Goal: Information Seeking & Learning: Learn about a topic

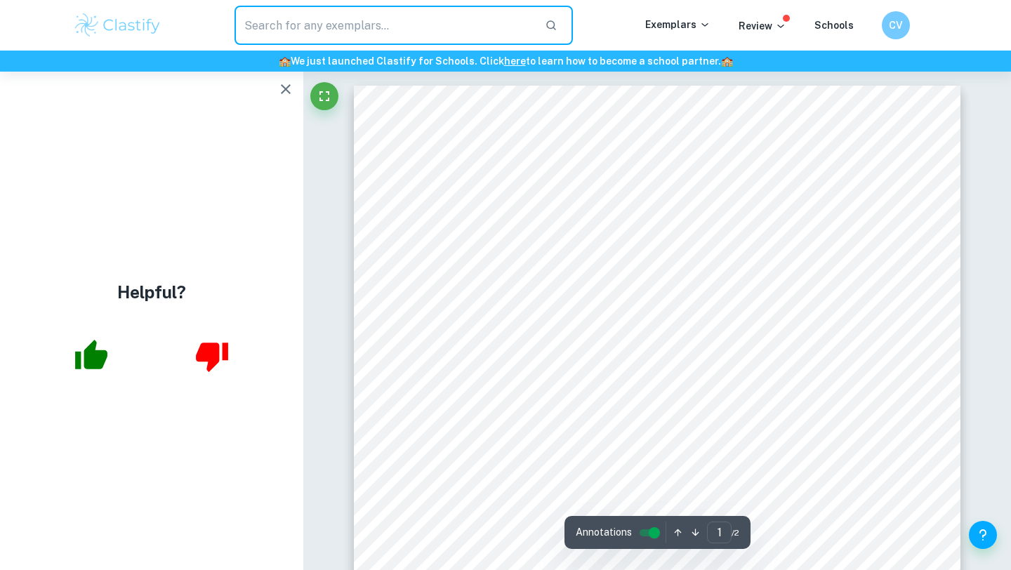
click at [385, 22] on input "text" at bounding box center [383, 25] width 299 height 39
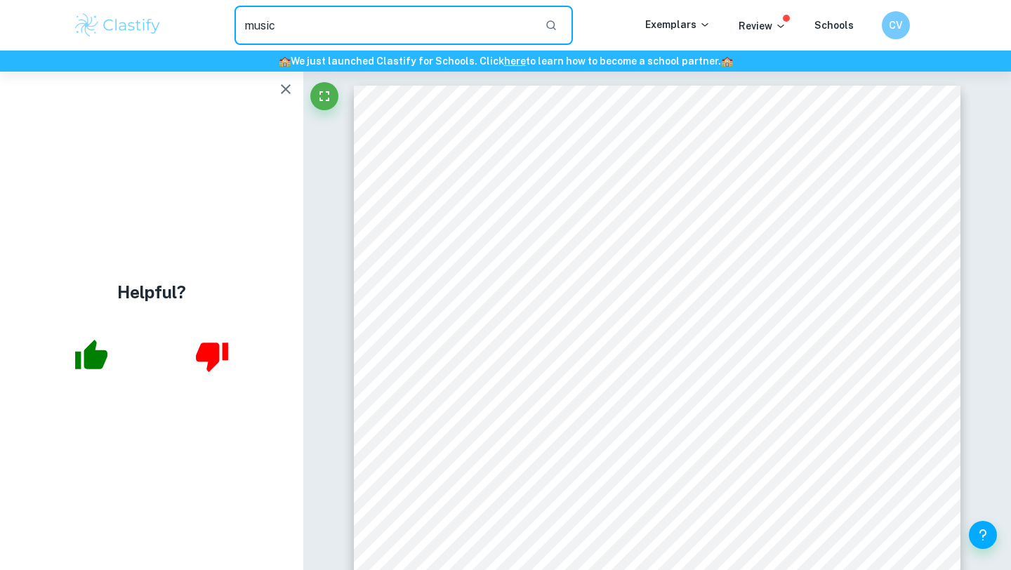
type input "music"
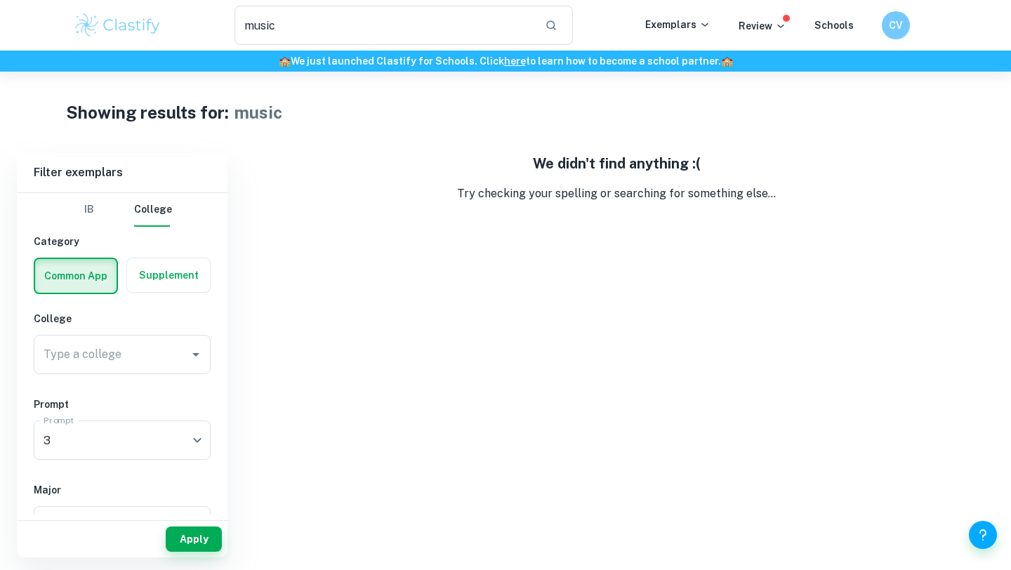
click at [833, 15] on div "music ​ Exemplars Review Schools CV" at bounding box center [505, 25] width 898 height 39
click at [833, 23] on link "Schools" at bounding box center [833, 25] width 39 height 11
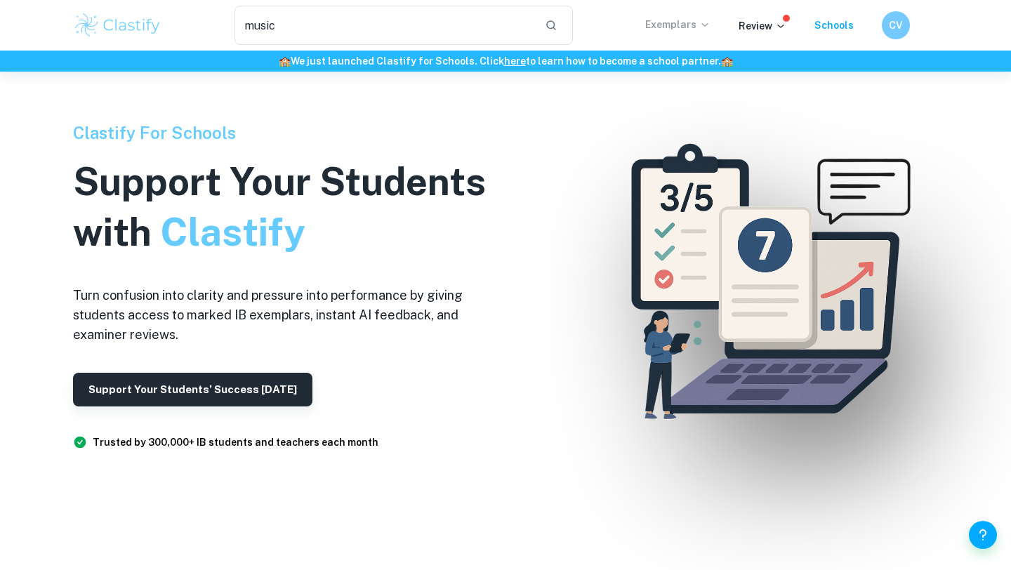
click at [687, 27] on p "Exemplars" at bounding box center [677, 24] width 65 height 15
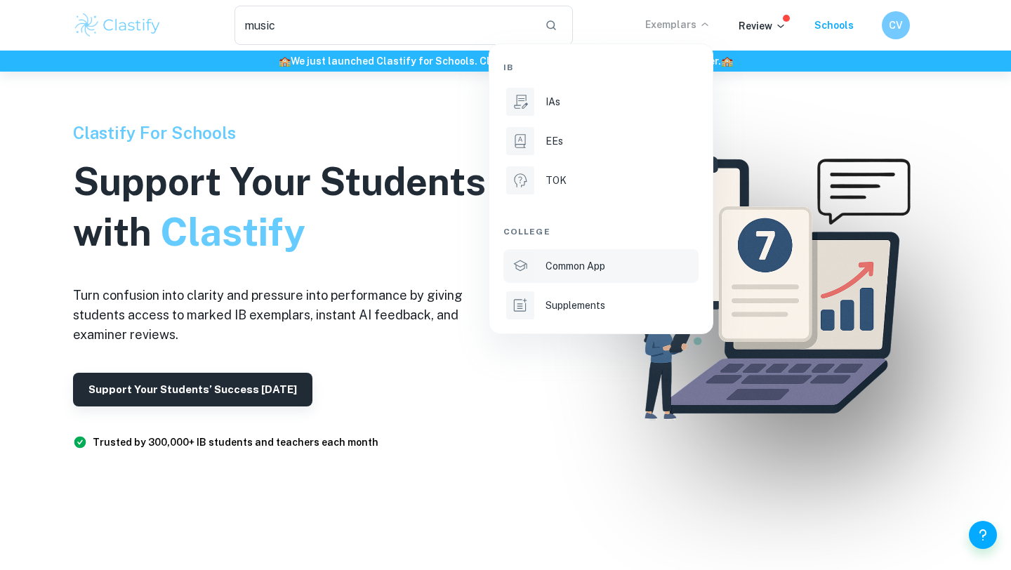
click at [630, 271] on div "Common App" at bounding box center [620, 265] width 150 height 15
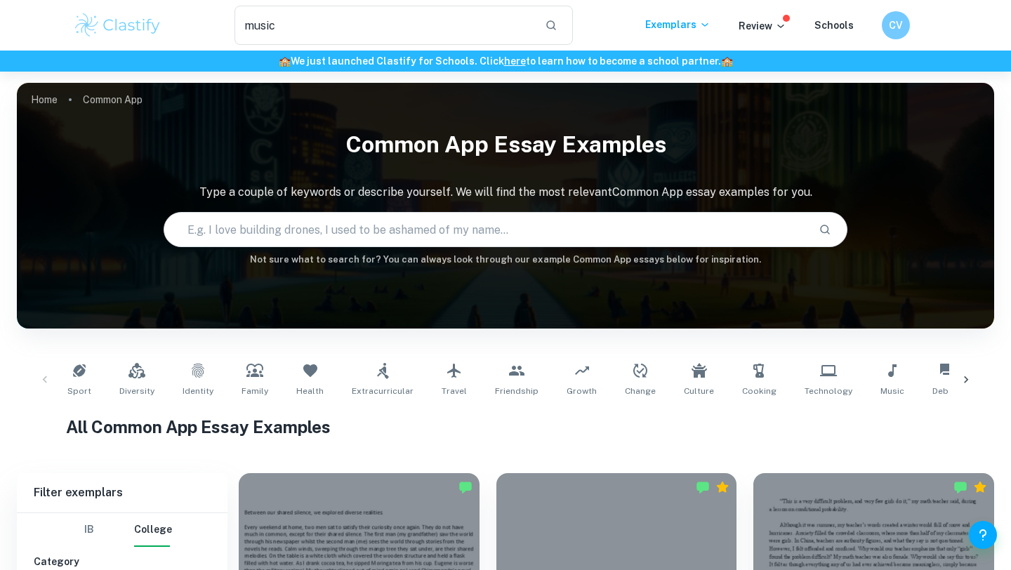
click at [551, 227] on input "text" at bounding box center [485, 229] width 643 height 39
type input "music"
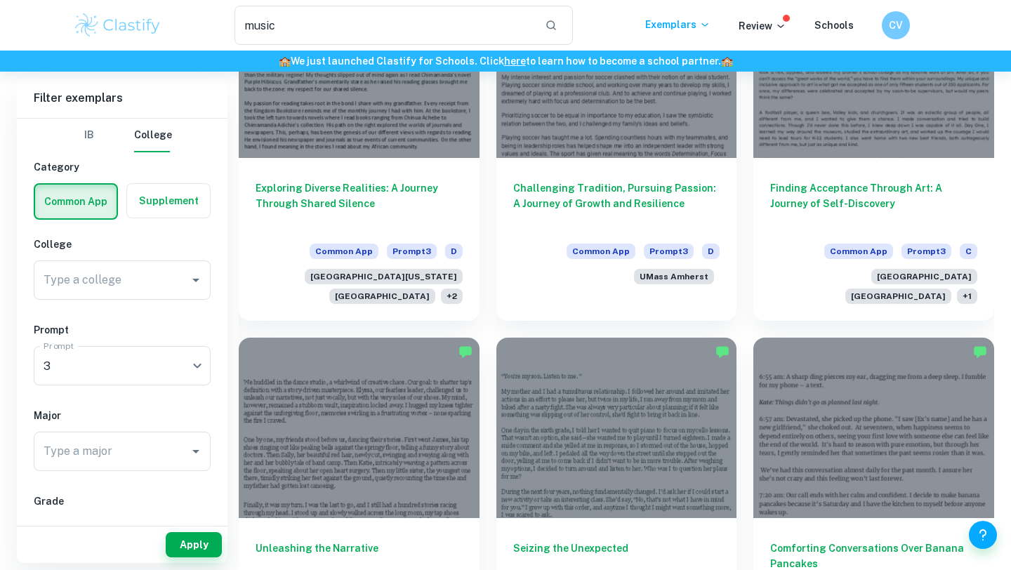
scroll to position [856, 0]
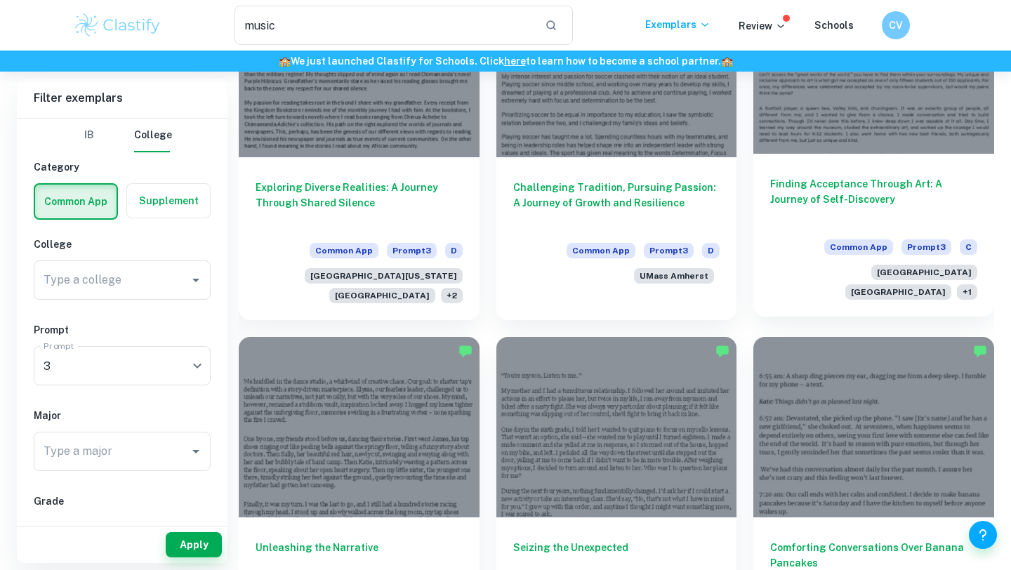
click at [818, 184] on h6 "Finding Acceptance Through Art: A Journey of Self-Discovery" at bounding box center [873, 199] width 207 height 46
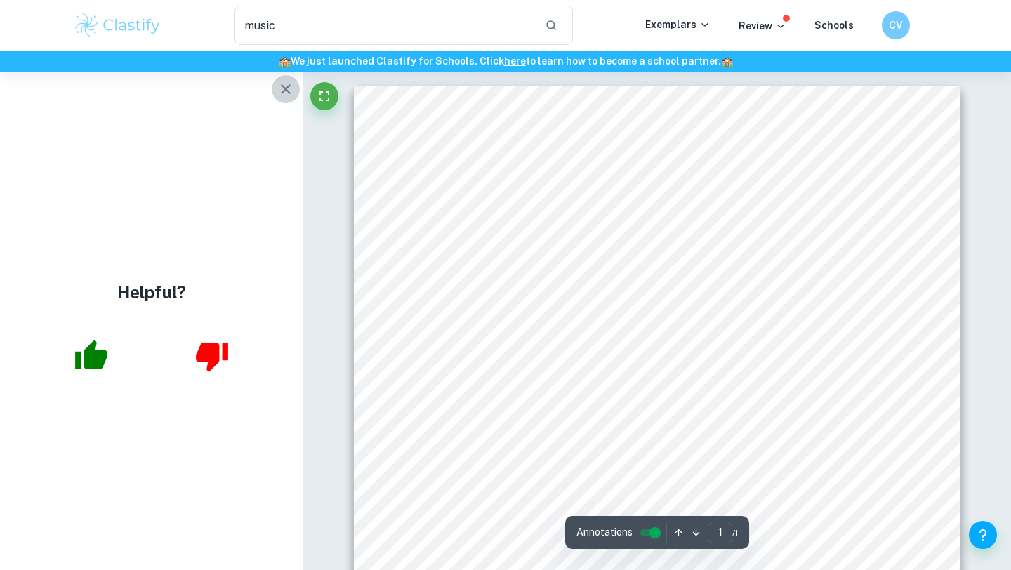
click at [286, 91] on icon "button" at bounding box center [285, 89] width 17 height 17
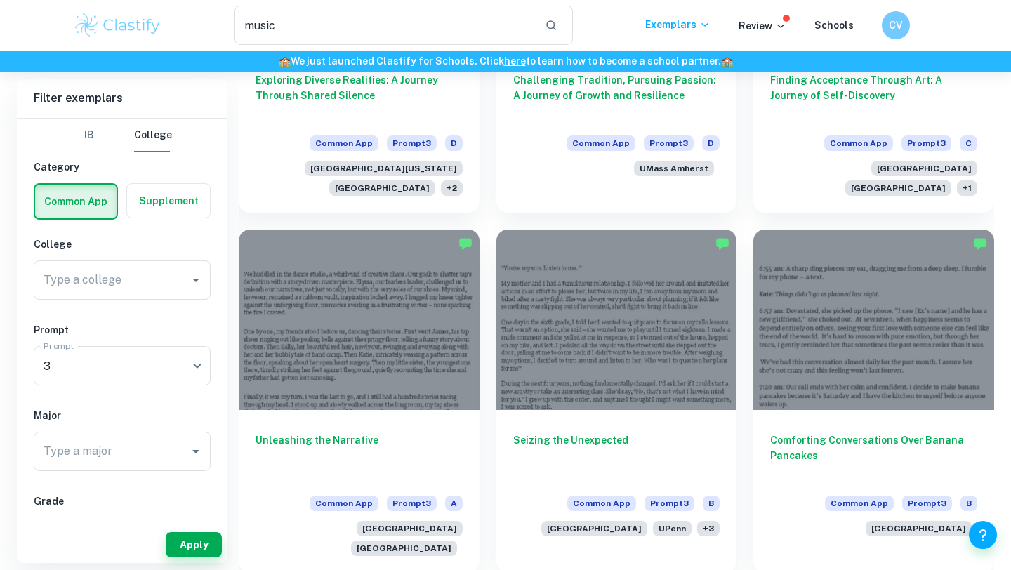
scroll to position [964, 0]
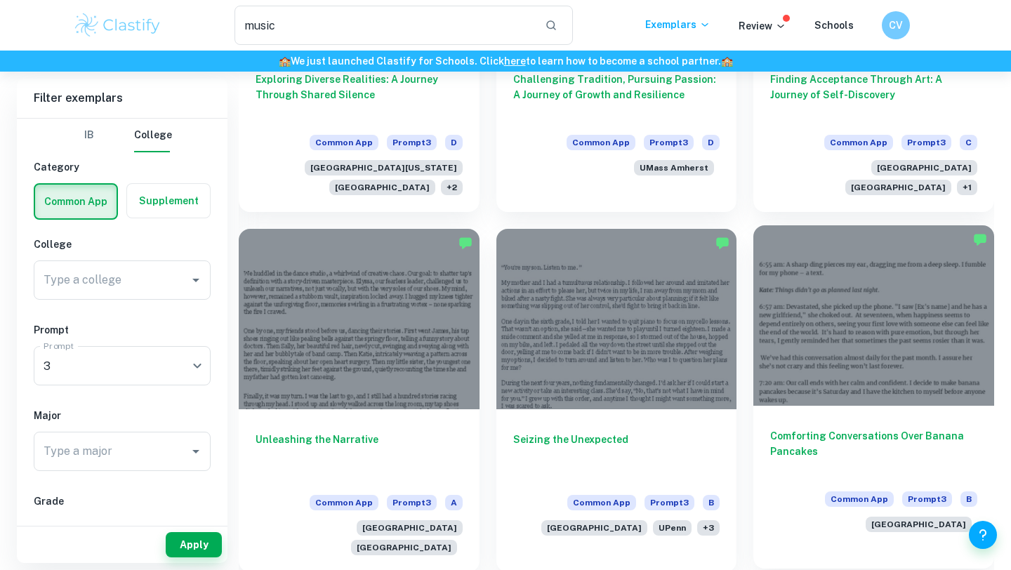
click at [834, 312] on div at bounding box center [873, 315] width 241 height 180
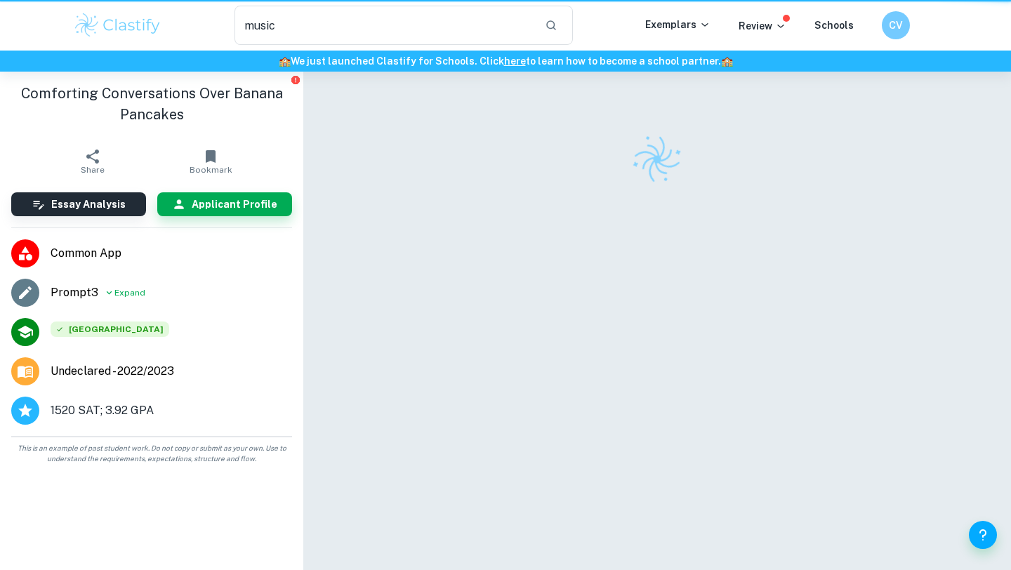
click at [834, 312] on div at bounding box center [657, 339] width 606 height 535
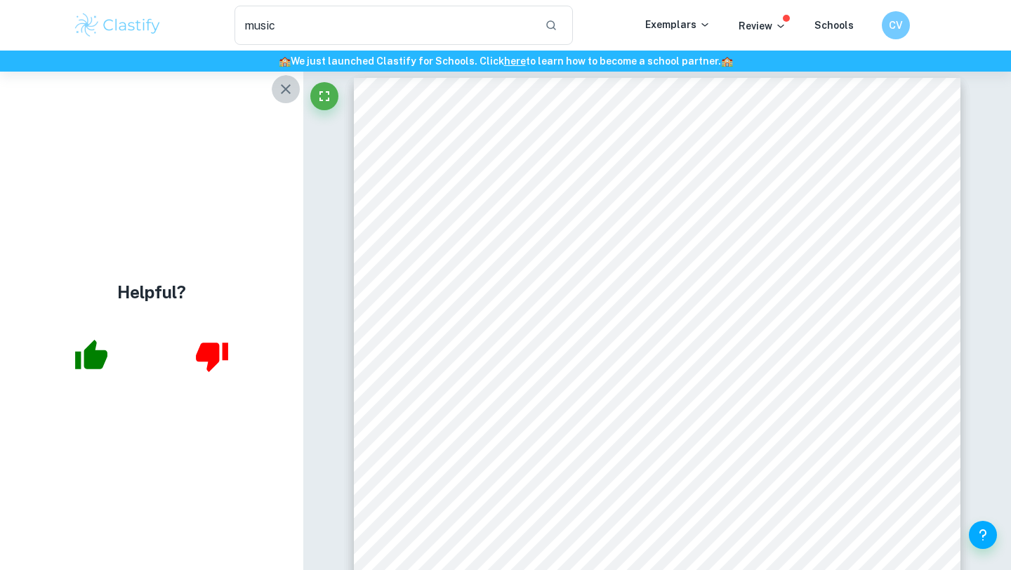
click at [288, 98] on button "button" at bounding box center [286, 89] width 28 height 28
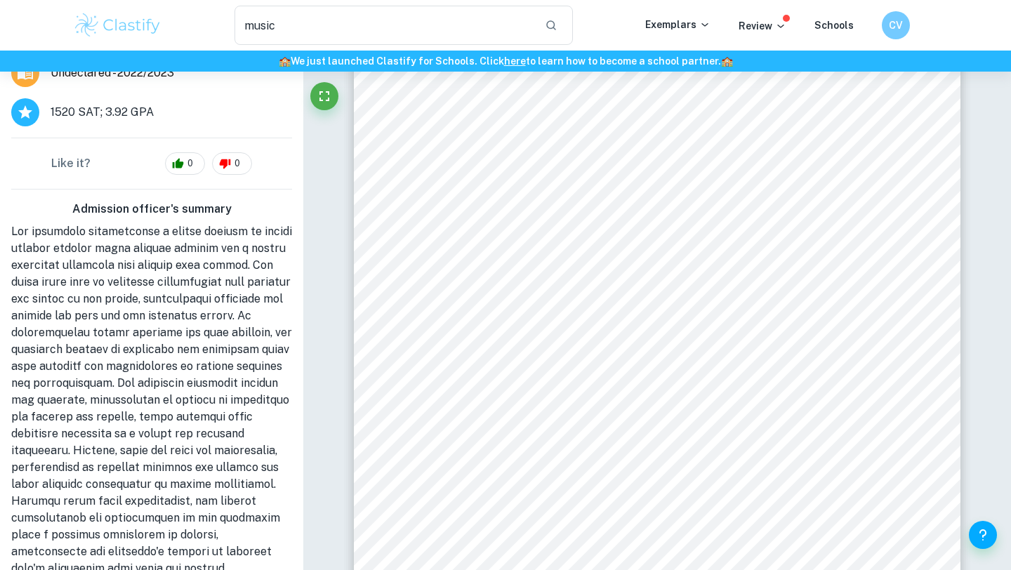
scroll to position [443, 0]
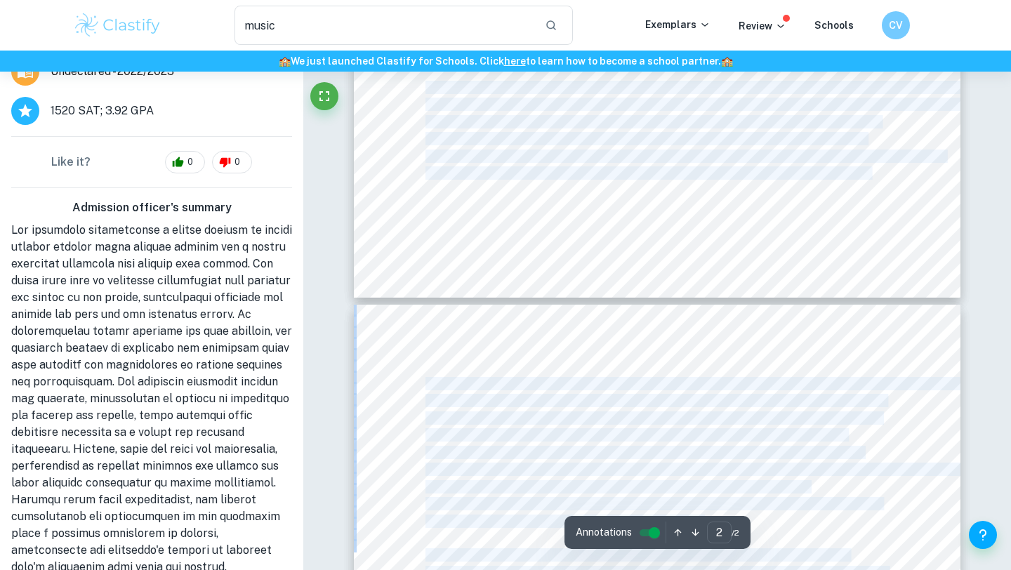
type input "1"
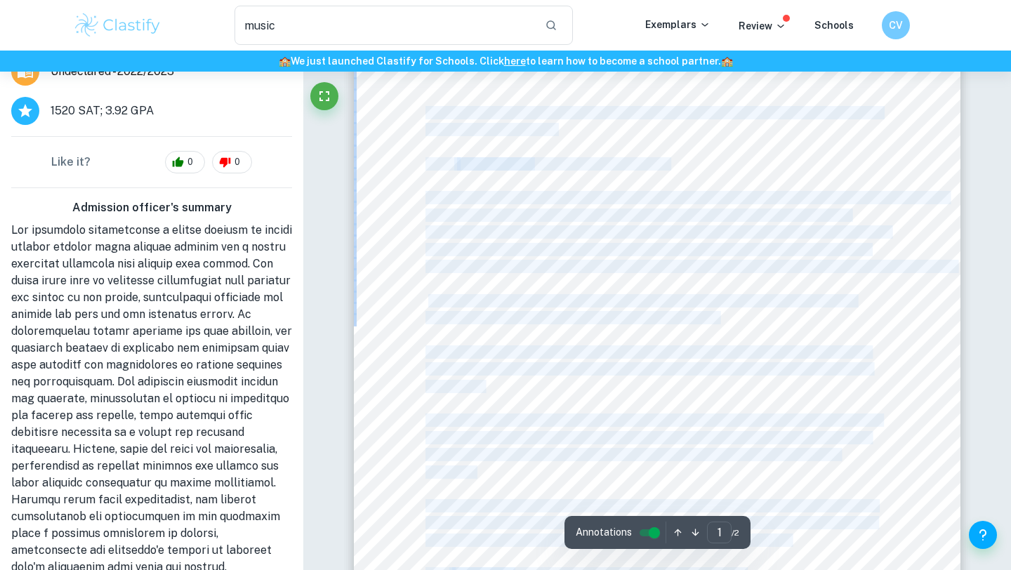
scroll to position [0, 0]
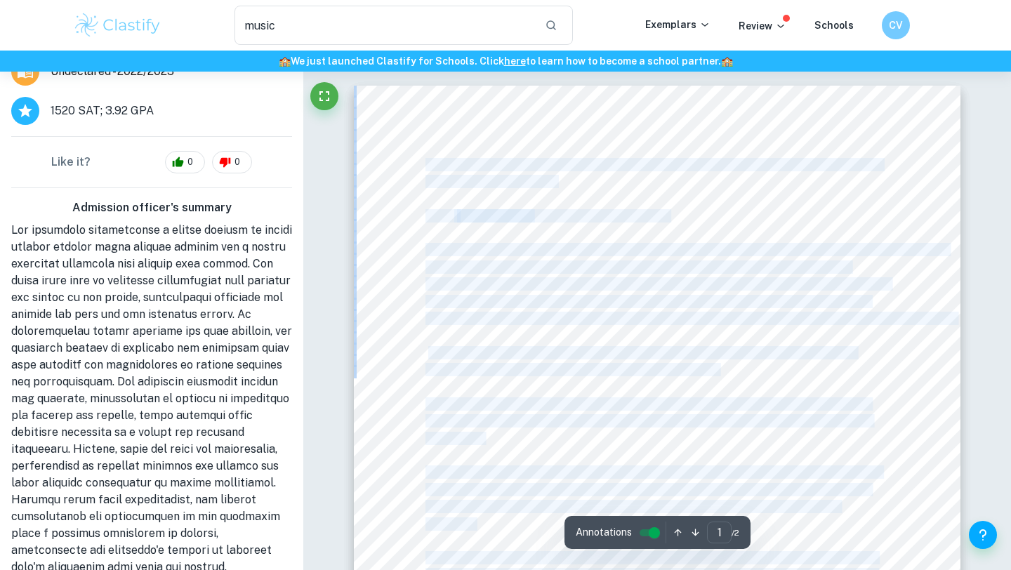
drag, startPoint x: 547, startPoint y: 308, endPoint x: 451, endPoint y: 80, distance: 247.5
copy body "4:16 lo: I dolor sita consect ad eli; seddoeiu te inci u labo etdolO M aliqua e…"
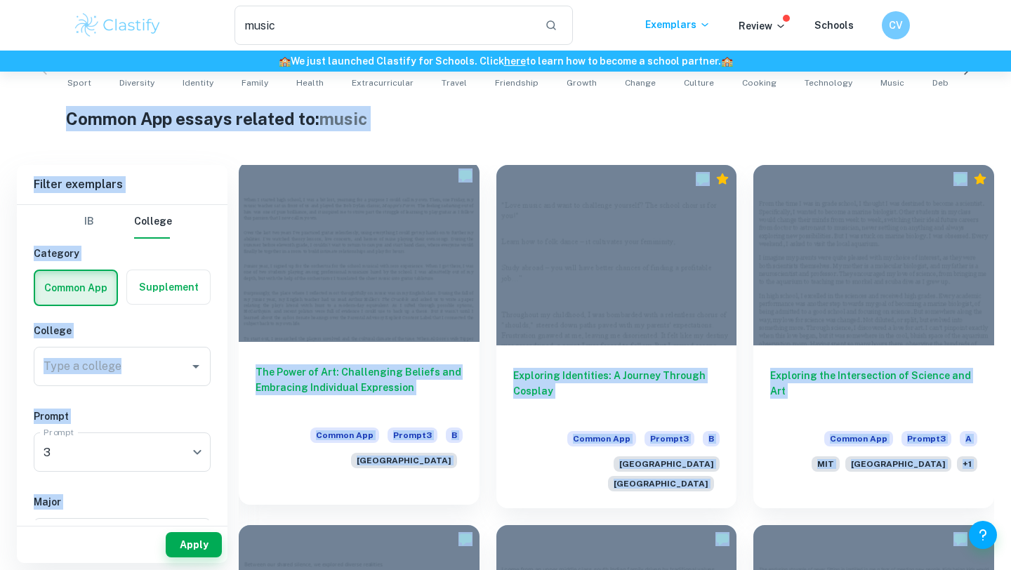
scroll to position [319, 0]
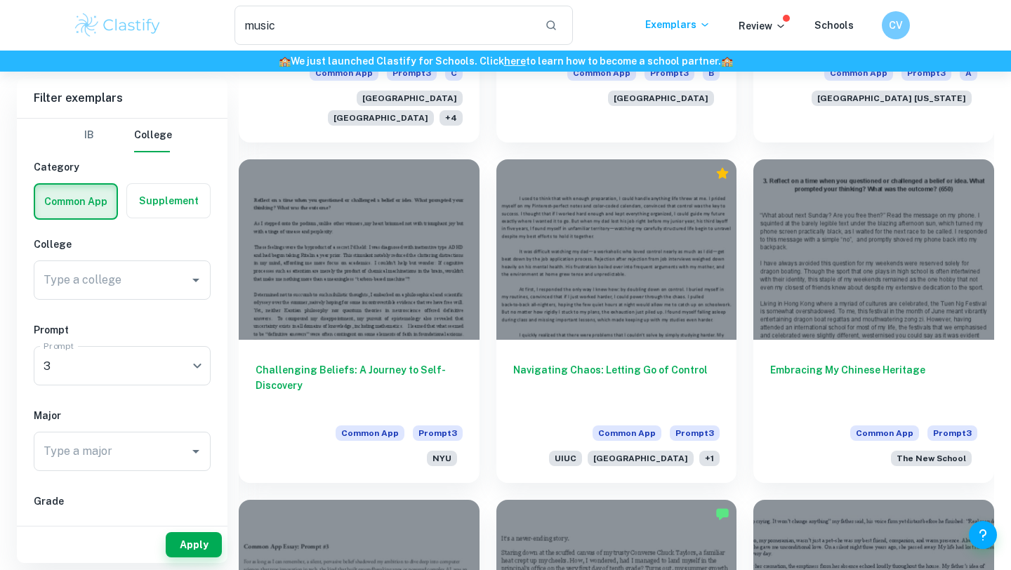
scroll to position [2479, 0]
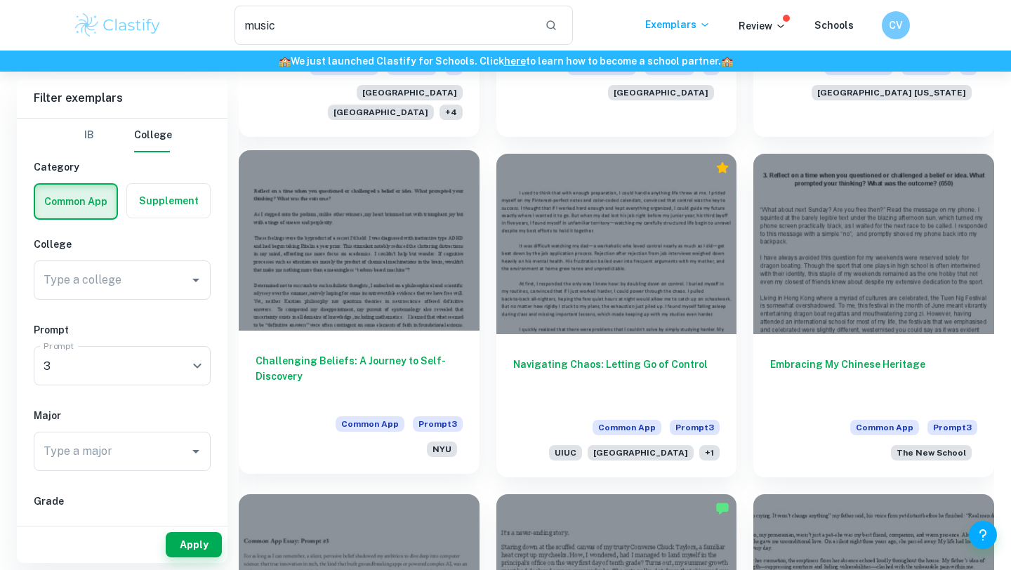
click at [350, 353] on h6 "Challenging Beliefs: A Journey to Self-Discovery" at bounding box center [358, 376] width 207 height 46
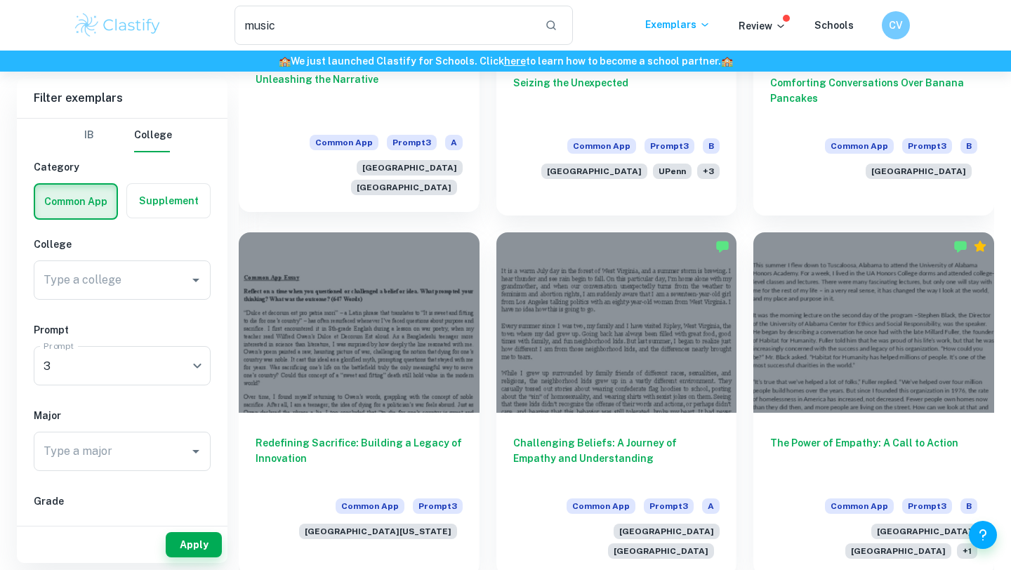
scroll to position [1320, 0]
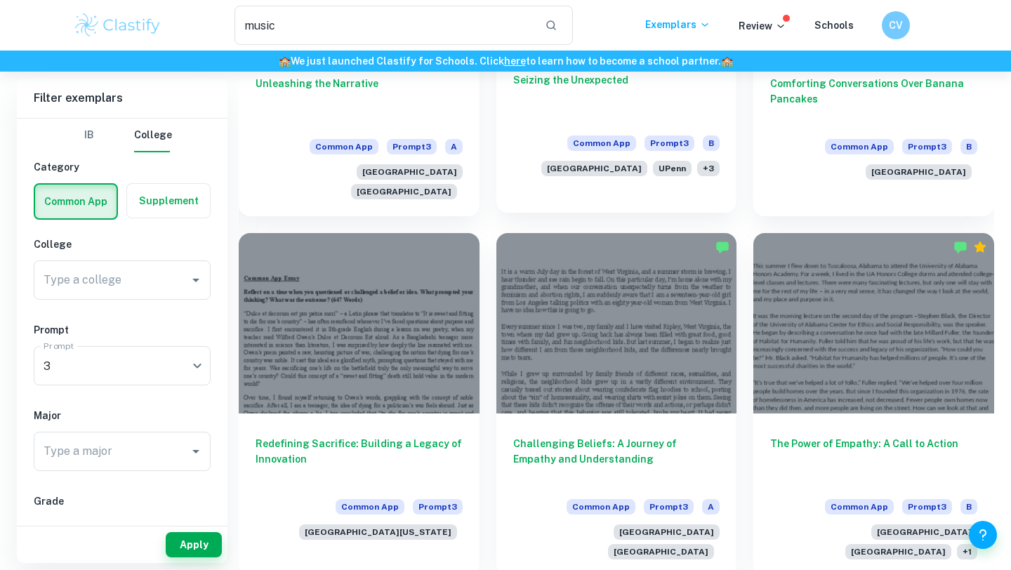
click at [557, 164] on div "Seizing the Unexpected Common App Prompt 3 B [GEOGRAPHIC_DATA] UPenn + 3" at bounding box center [616, 121] width 241 height 143
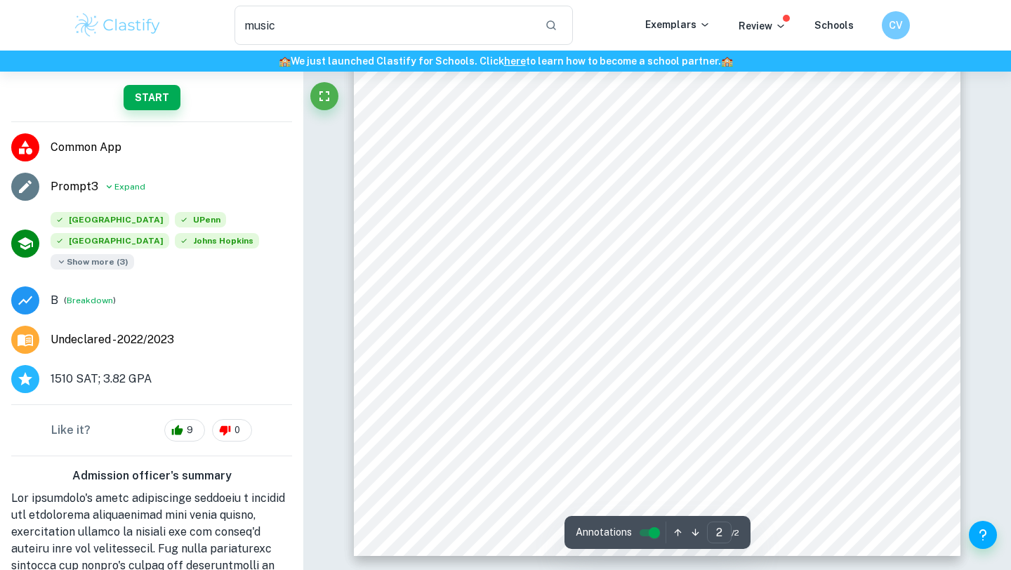
scroll to position [884, 0]
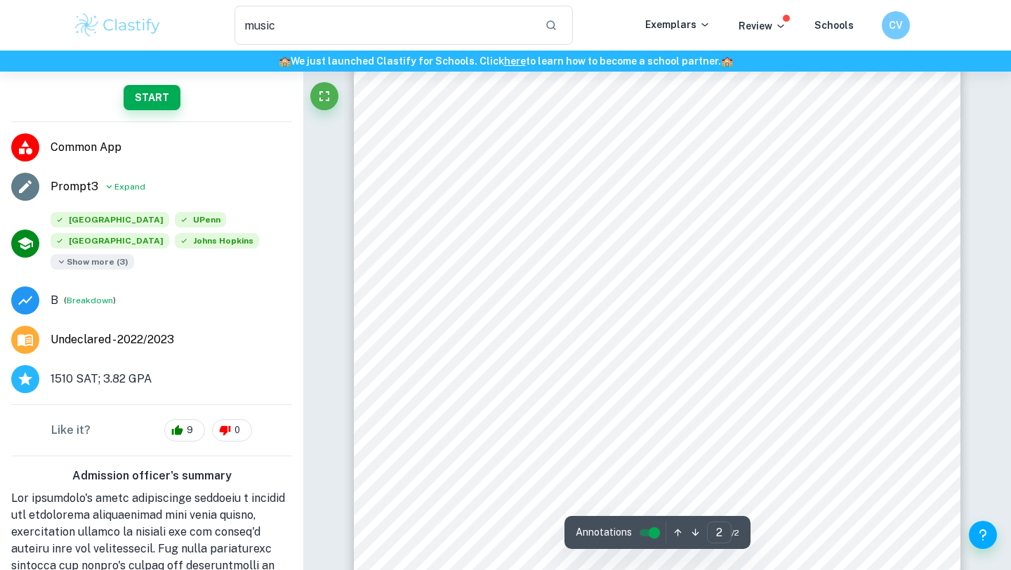
drag, startPoint x: 476, startPoint y: 237, endPoint x: 462, endPoint y: 160, distance: 77.8
click at [462, 156] on div "go to this school next year. This is what I want to do.= She thought for a long…" at bounding box center [657, 385] width 606 height 785
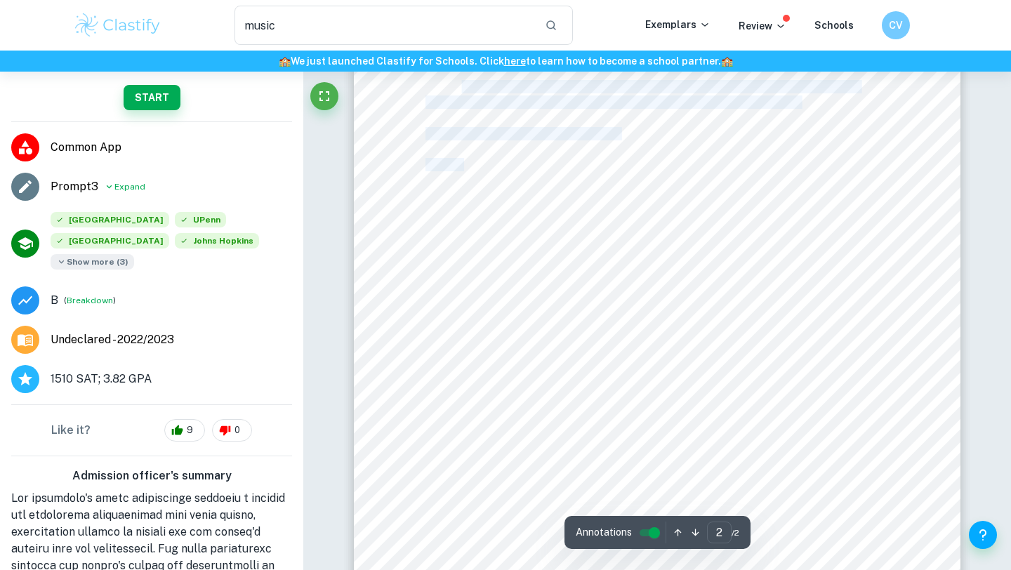
drag, startPoint x: 474, startPoint y: 218, endPoint x: 461, endPoint y: 88, distance: 130.5
click at [461, 87] on div "go to this school next year. This is what I want to do.= She thought for a long…" at bounding box center [657, 385] width 606 height 785
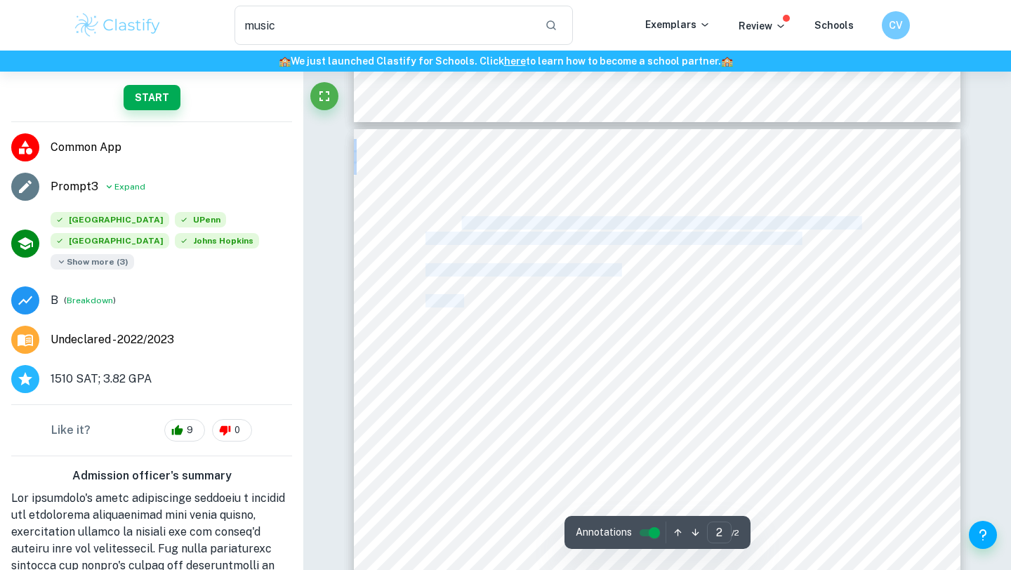
scroll to position [728, 0]
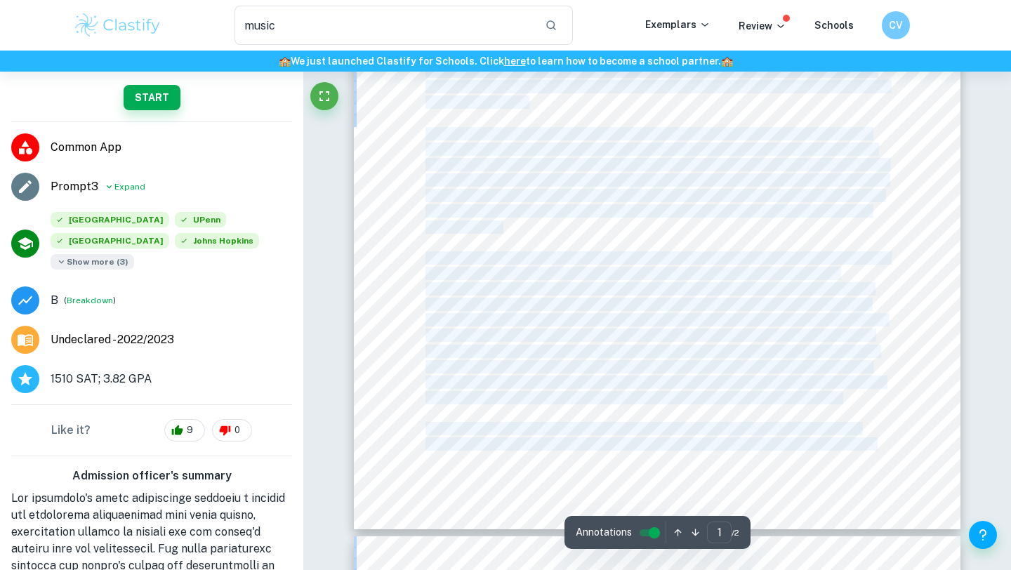
scroll to position [0, 0]
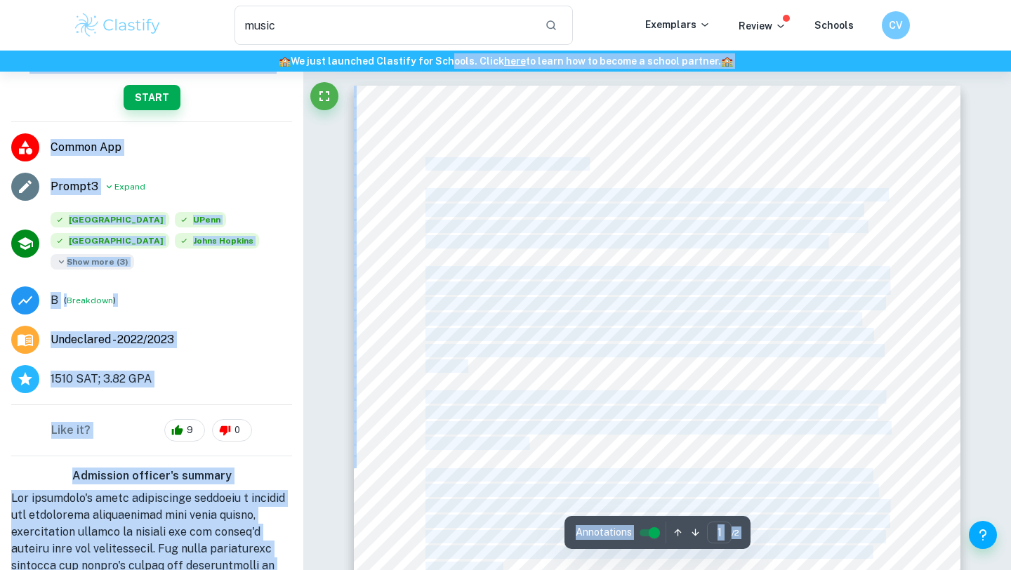
drag, startPoint x: 507, startPoint y: 350, endPoint x: 450, endPoint y: 69, distance: 287.2
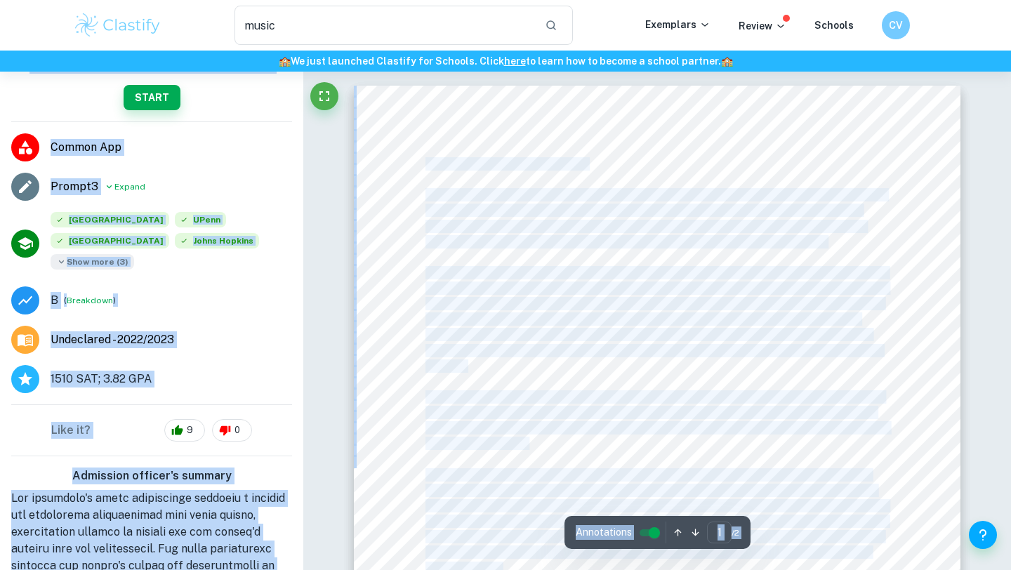
click at [458, 108] on div "<You're my son. Listen to me. = My mother and I had a tumultuous relationship. …" at bounding box center [657, 478] width 606 height 785
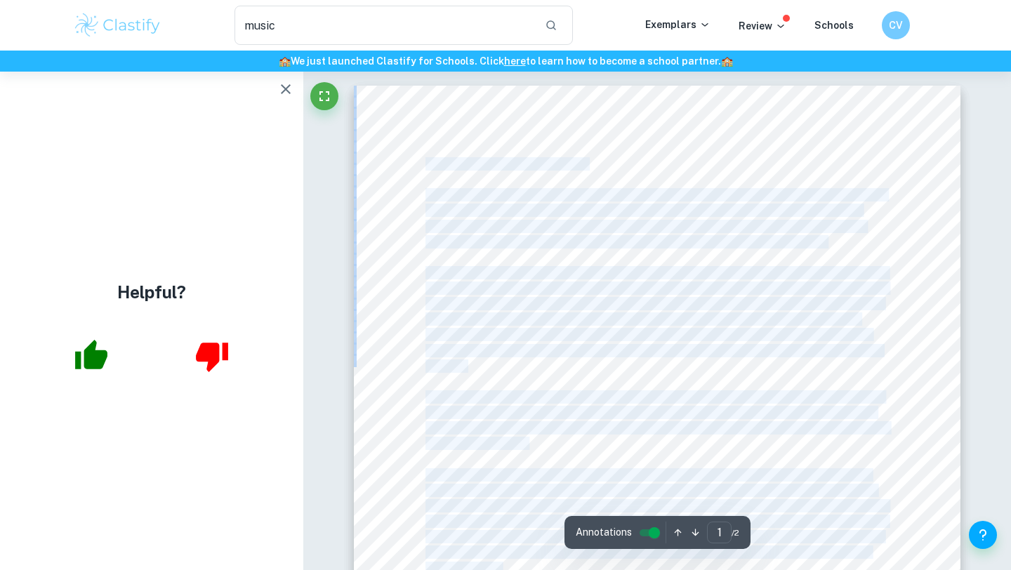
drag, startPoint x: 425, startPoint y: 154, endPoint x: 474, endPoint y: -25, distance: 186.1
click at [474, 0] on html "We value your privacy We use cookies to enhance your browsing experience, serve…" at bounding box center [505, 285] width 1011 height 570
click at [481, 145] on div at bounding box center [657, 478] width 606 height 785
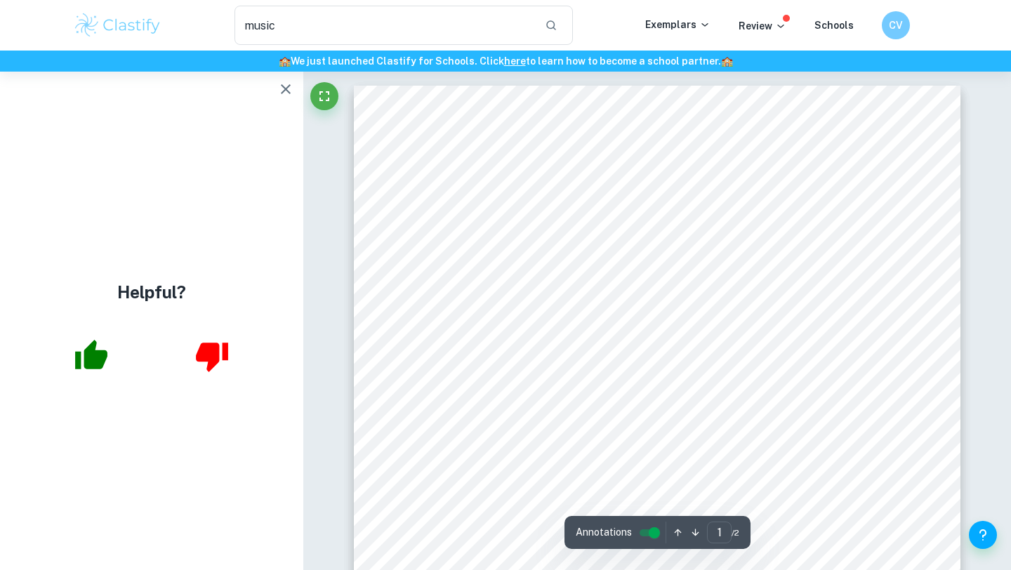
click at [430, 140] on div "<You're my son. Listen to me. = My mother and I had a tumultuous relationship. …" at bounding box center [657, 478] width 606 height 785
click at [323, 95] on icon "Fullscreen" at bounding box center [324, 96] width 17 height 17
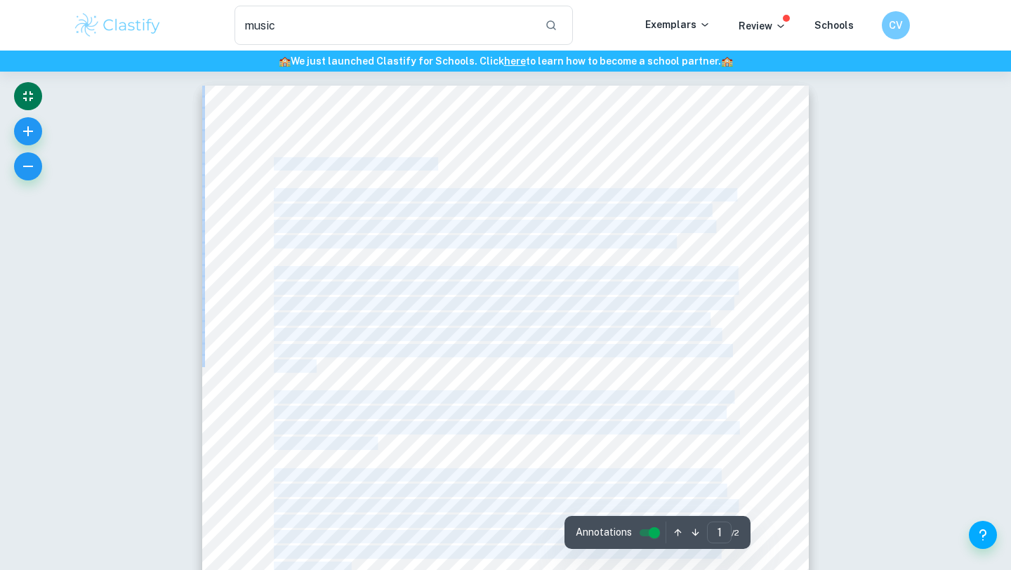
drag, startPoint x: 262, startPoint y: 143, endPoint x: 298, endPoint y: -61, distance: 207.3
click at [298, 0] on html "We value your privacy We use cookies to enhance your browsing experience, serve…" at bounding box center [505, 285] width 1011 height 570
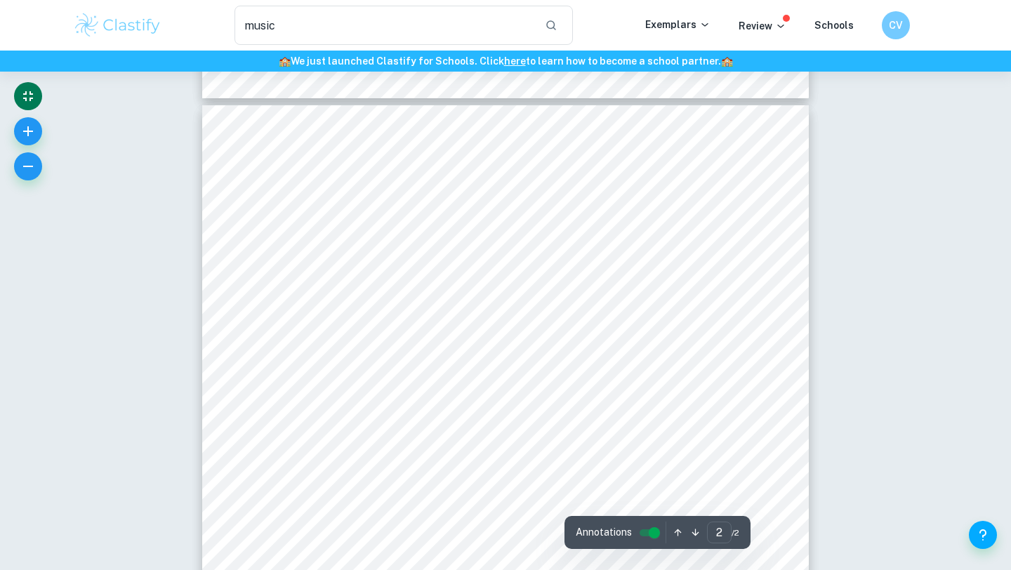
scroll to position [671, 0]
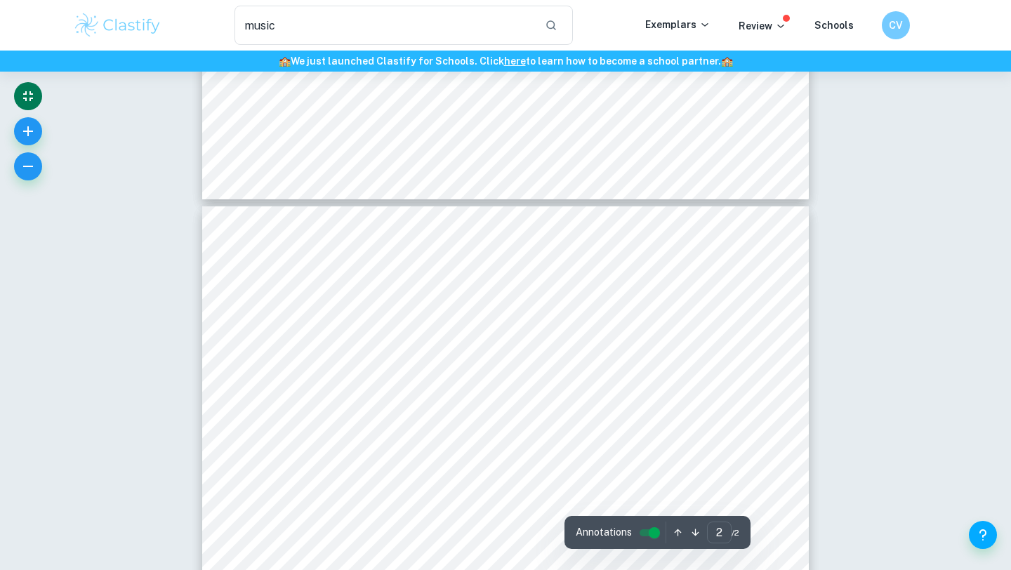
drag, startPoint x: 314, startPoint y: 427, endPoint x: 314, endPoint y: -32, distance: 459.0
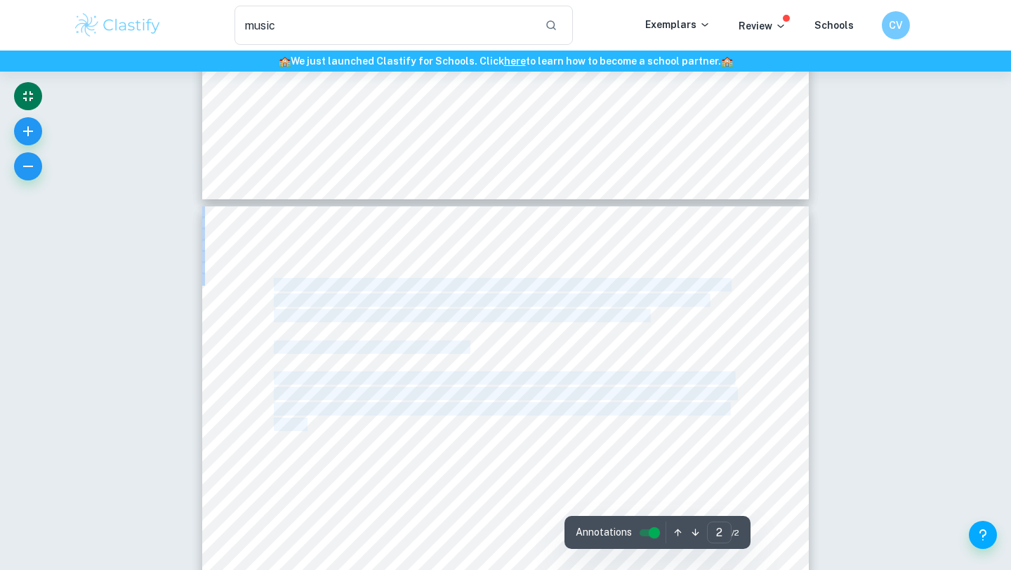
drag, startPoint x: 305, startPoint y: 427, endPoint x: 254, endPoint y: 86, distance: 344.8
click at [254, 84] on div "Annotations 2 ​ / 2 <You're my son. Listen to me. = My mother and I had a tumul…" at bounding box center [505, 203] width 606 height 1604
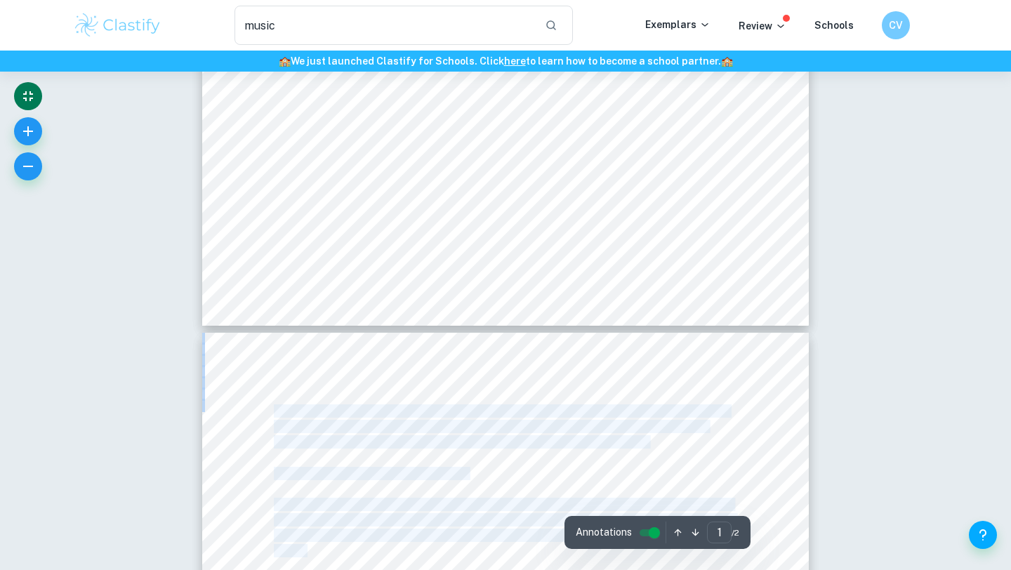
scroll to position [534, 0]
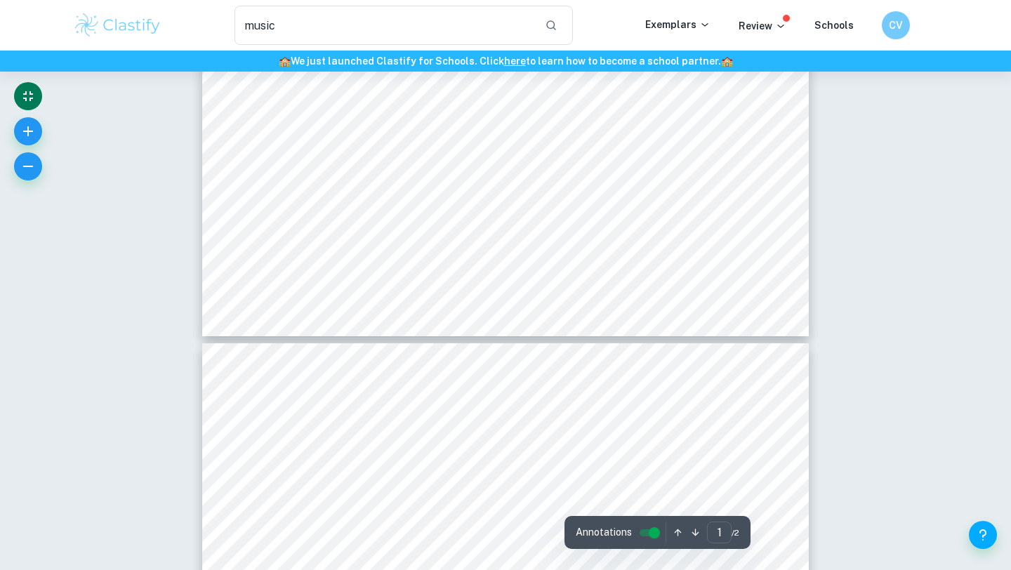
click at [32, 100] on icon "Exit fullscreen" at bounding box center [28, 96] width 17 height 17
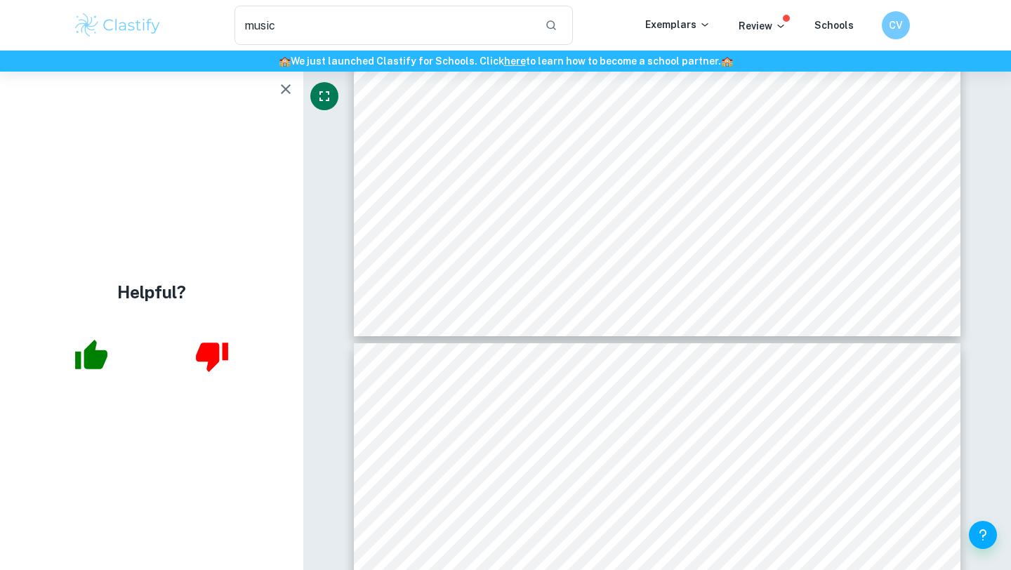
click at [324, 90] on icon "Fullscreen" at bounding box center [324, 96] width 17 height 17
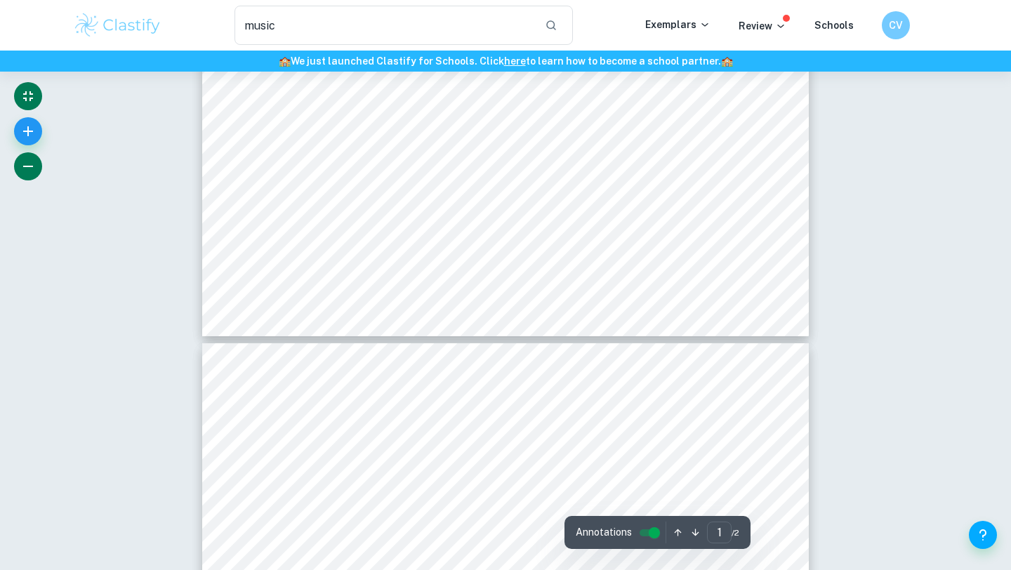
click at [29, 169] on icon "button" at bounding box center [28, 166] width 17 height 17
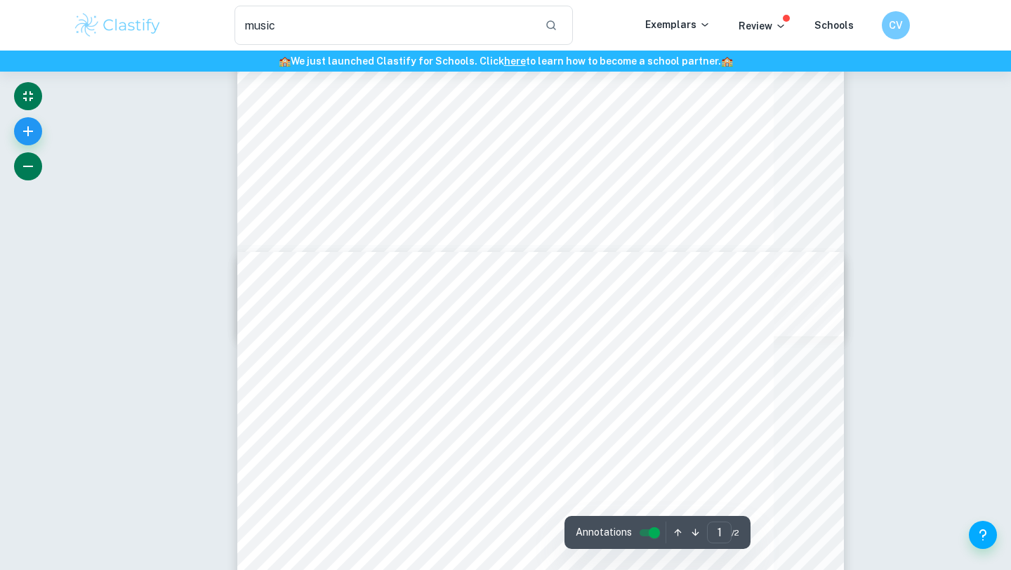
click at [29, 169] on icon "button" at bounding box center [28, 166] width 17 height 17
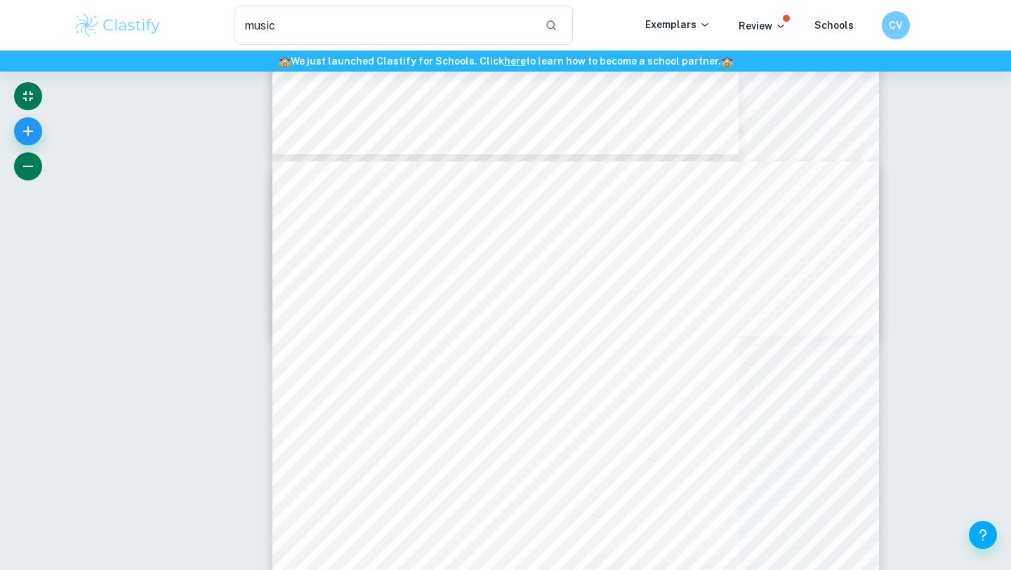
click at [29, 169] on icon "button" at bounding box center [28, 166] width 17 height 17
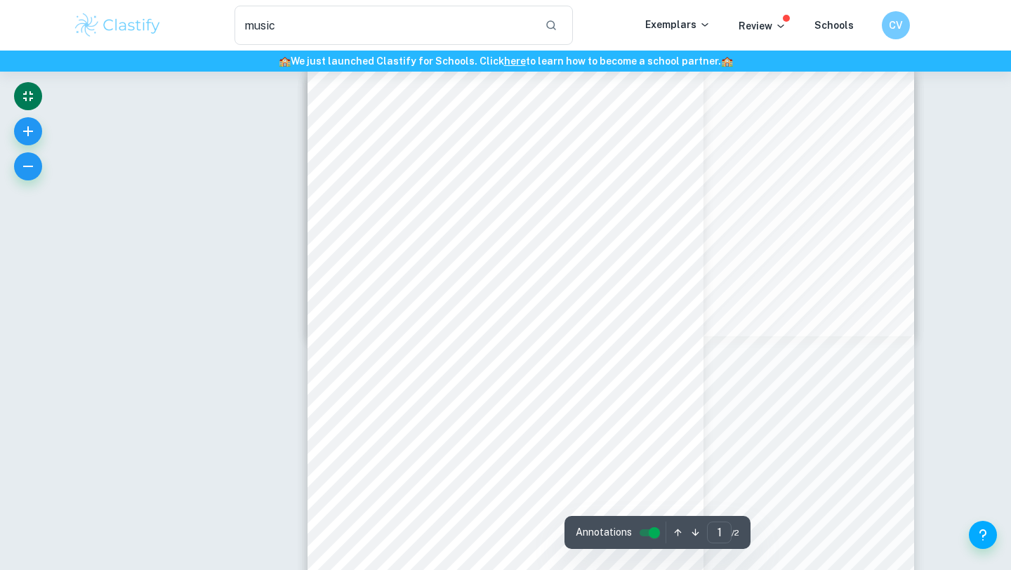
type input "2"
click at [348, 340] on div "go to this school next year. This is what I want to do.= She thought for a long…" at bounding box center [505, 505] width 396 height 512
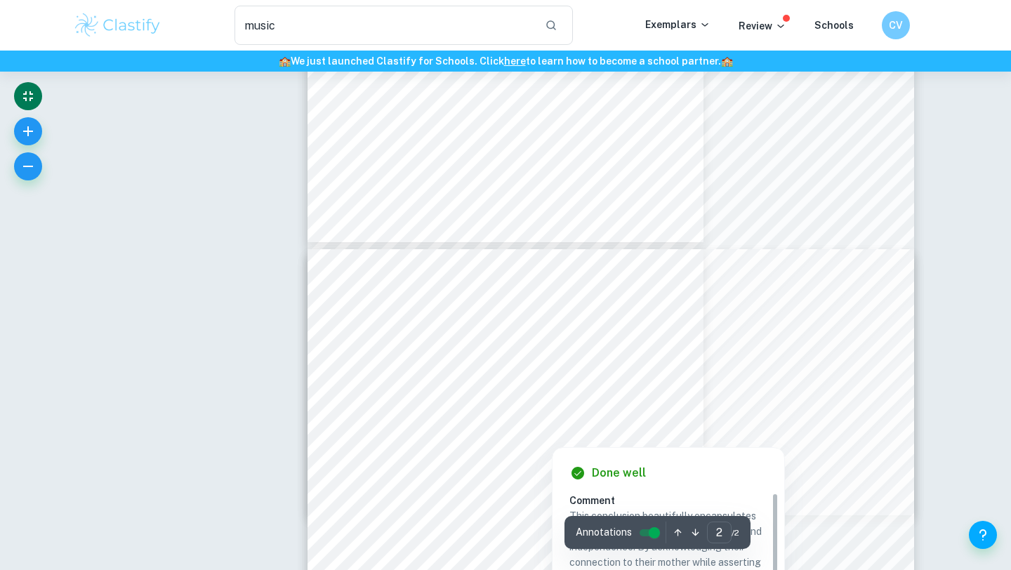
click at [473, 427] on div at bounding box center [609, 421] width 454 height 15
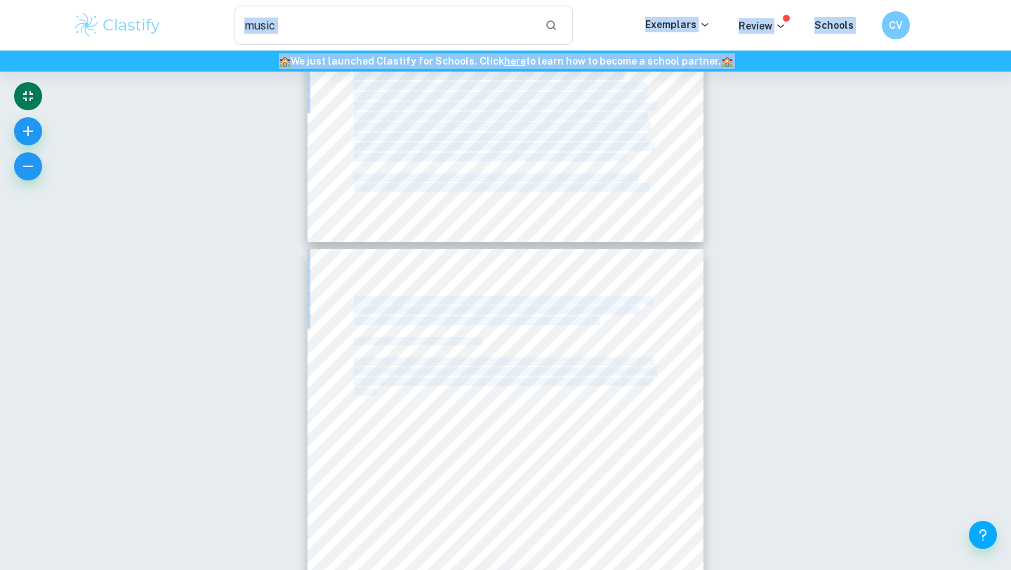
drag, startPoint x: 377, startPoint y: 393, endPoint x: 355, endPoint y: 53, distance: 341.1
click at [356, 45] on div "music ​ Exemplars Review Schools CV 🏫 We just launched Clastify for Schools. Cl…" at bounding box center [505, 245] width 1011 height 1058
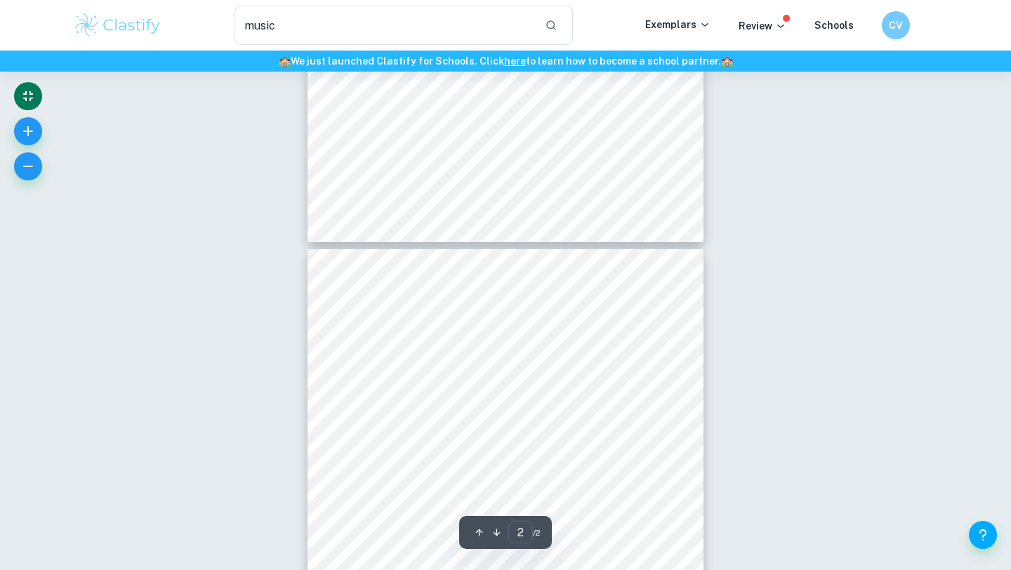
type input "1"
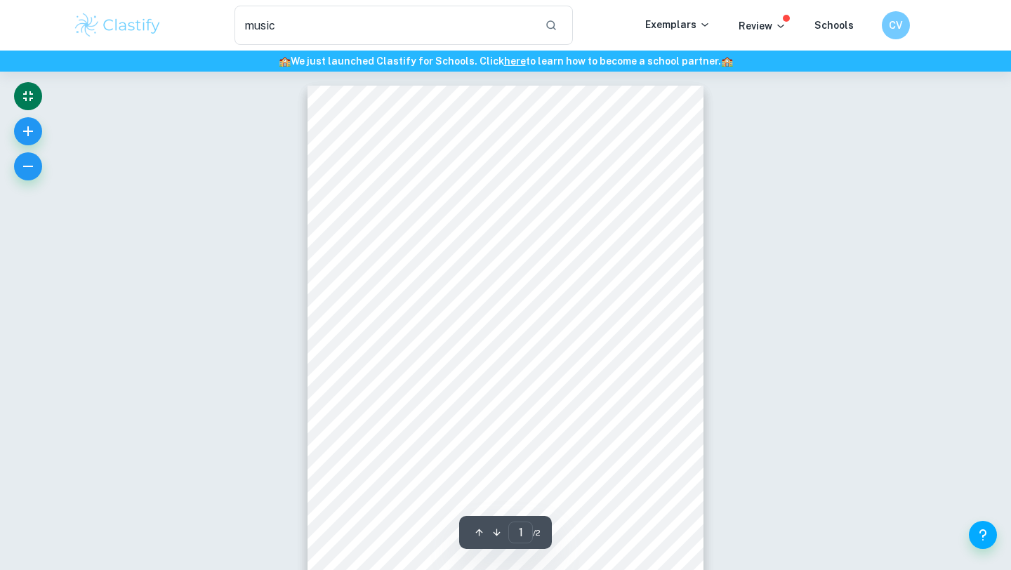
drag, startPoint x: 354, startPoint y: 134, endPoint x: 368, endPoint y: 128, distance: 15.8
click at [368, 128] on div "<You're my son. Listen to me. = My mother and I had a tumultuous relationship. …" at bounding box center [505, 342] width 396 height 512
